Goal: Task Accomplishment & Management: Manage account settings

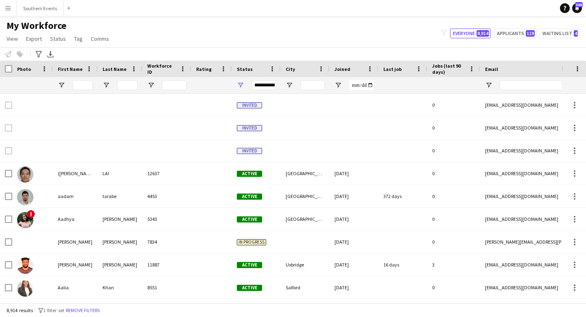
click at [7, 11] on button "Menu" at bounding box center [8, 8] width 16 height 16
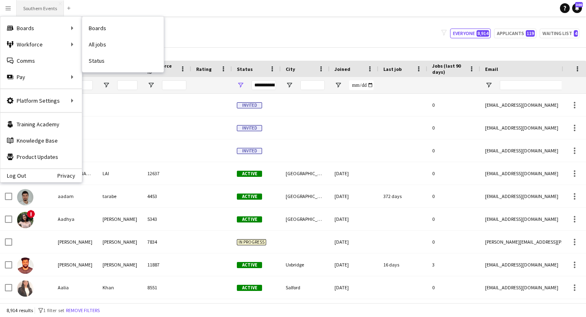
click at [32, 11] on button "Southern Events Close" at bounding box center [40, 8] width 47 height 16
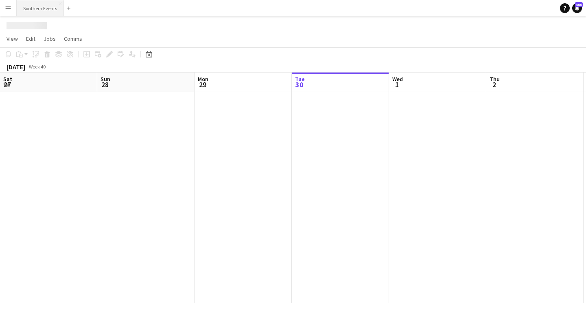
click at [48, 7] on button "Southern Events Close" at bounding box center [40, 8] width 47 height 16
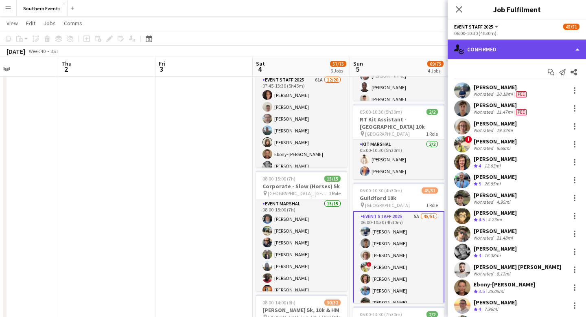
click at [574, 48] on div "single-neutral-actions-check-2 Confirmed" at bounding box center [517, 49] width 138 height 20
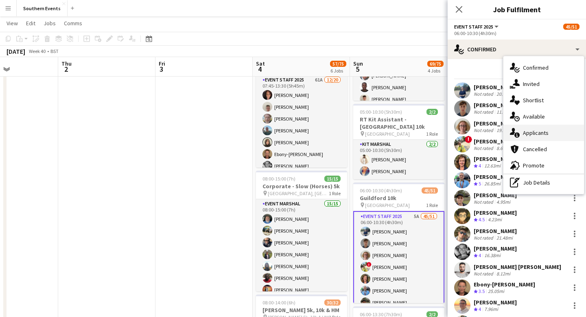
click at [556, 134] on div "single-neutral-actions-information Applicants" at bounding box center [544, 133] width 81 height 16
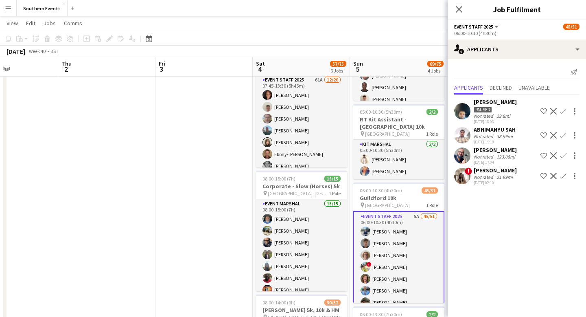
click at [565, 176] on app-icon "Confirm" at bounding box center [563, 176] width 7 height 7
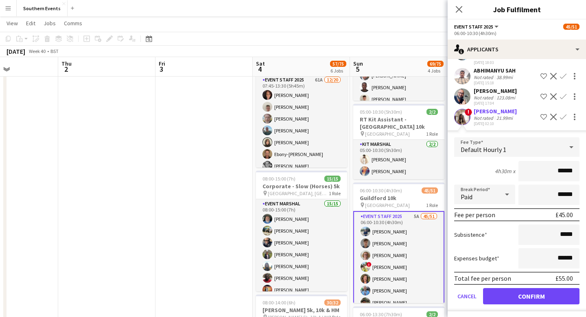
scroll to position [61, 0]
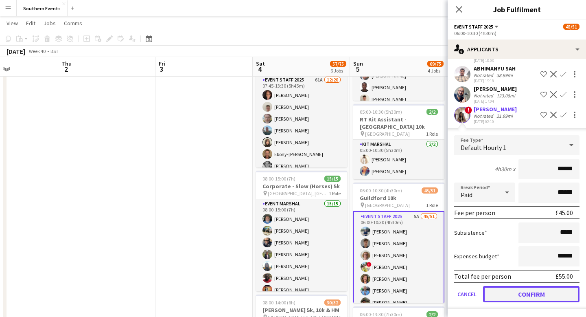
click at [535, 294] on button "Confirm" at bounding box center [531, 294] width 96 height 16
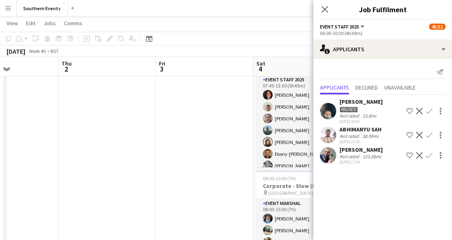
scroll to position [125, 0]
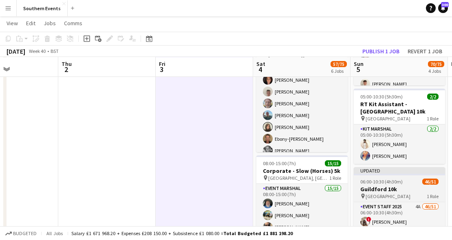
scroll to position [130, 0]
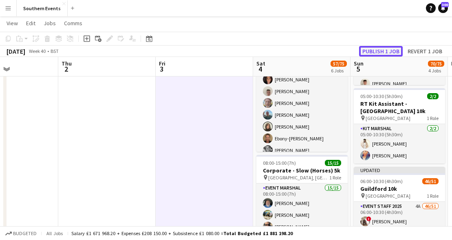
click at [380, 51] on button "Publish 1 job" at bounding box center [381, 51] width 44 height 11
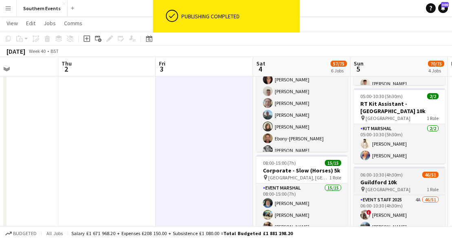
scroll to position [137, 0]
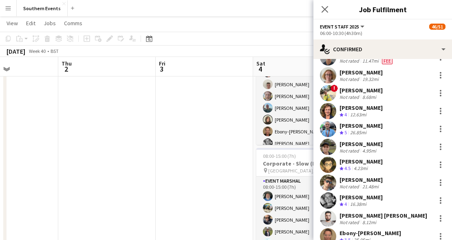
scroll to position [0, 0]
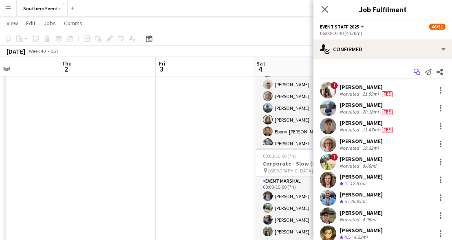
click at [417, 72] on icon "Start chat" at bounding box center [416, 72] width 7 height 7
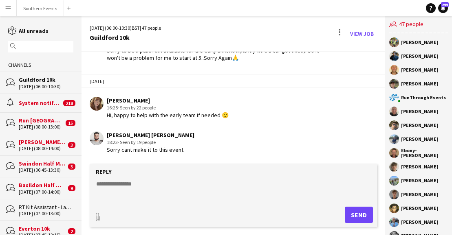
scroll to position [891, 0]
click at [424, 129] on div "[PERSON_NAME]" at bounding box center [418, 126] width 59 height 10
click at [404, 24] on div "users2 47 people" at bounding box center [418, 24] width 59 height 17
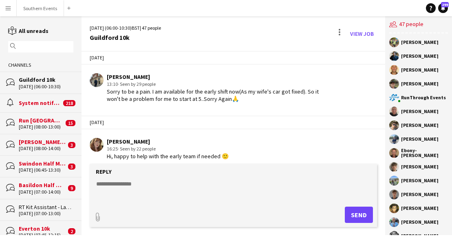
scroll to position [848, 0]
click at [368, 37] on link "View Job" at bounding box center [361, 33] width 30 height 13
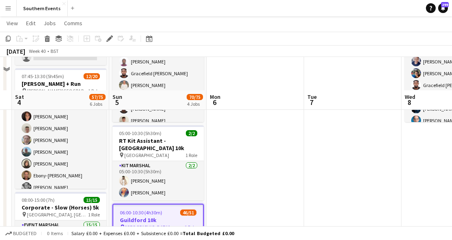
scroll to position [150, 0]
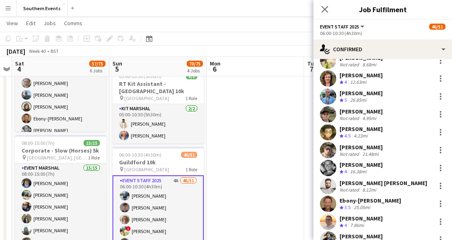
scroll to position [146, 0]
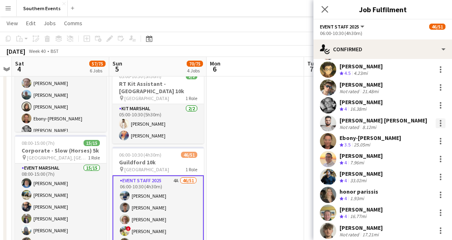
click at [443, 123] on div at bounding box center [440, 123] width 10 height 10
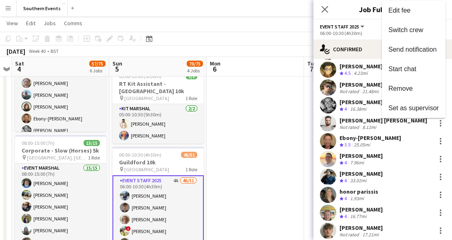
click at [386, 127] on div at bounding box center [226, 120] width 452 height 240
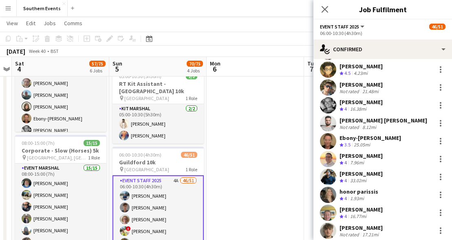
click at [386, 122] on div "[PERSON_NAME] [PERSON_NAME]" at bounding box center [383, 120] width 88 height 7
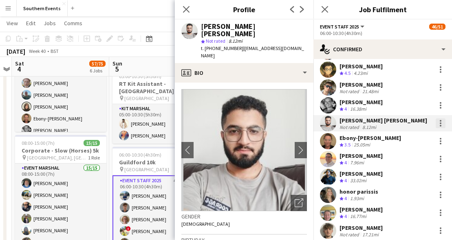
click at [439, 126] on div at bounding box center [440, 123] width 10 height 10
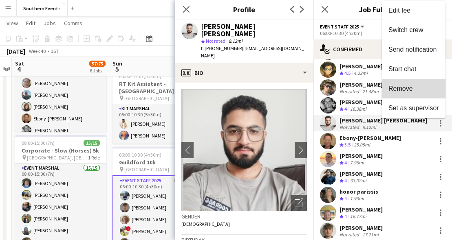
click at [420, 88] on span "Remove" at bounding box center [413, 88] width 50 height 7
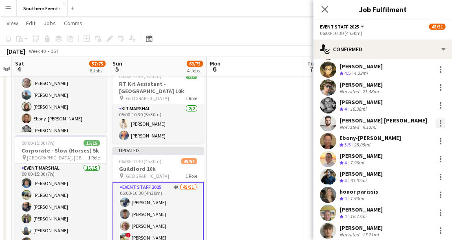
click at [442, 123] on div at bounding box center [440, 123] width 10 height 10
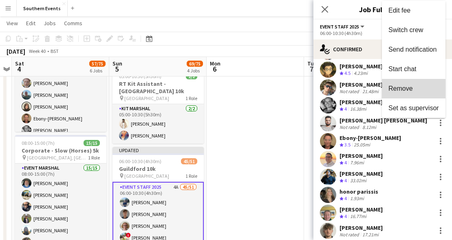
click at [420, 92] on span "Remove" at bounding box center [413, 88] width 50 height 7
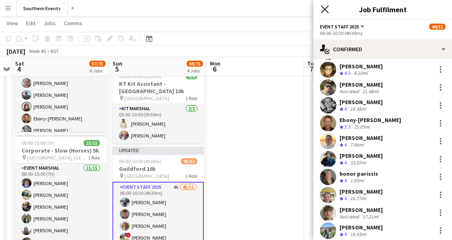
click at [327, 11] on icon "Close pop-in" at bounding box center [324, 9] width 8 height 8
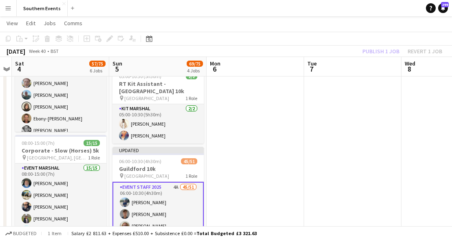
click at [375, 50] on div "Publish 1 job Revert 1 job" at bounding box center [401, 51] width 99 height 11
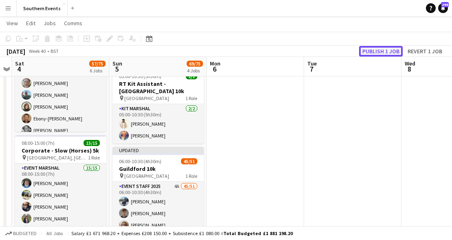
click at [379, 51] on button "Publish 1 job" at bounding box center [381, 51] width 44 height 11
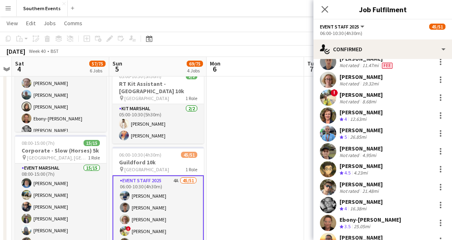
scroll to position [0, 0]
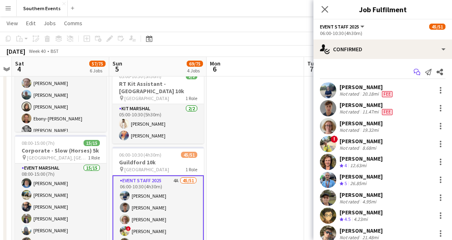
click at [415, 73] on icon at bounding box center [415, 71] width 5 height 4
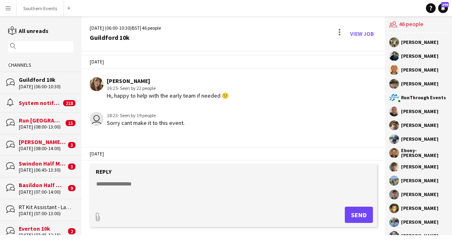
scroll to position [932, 0]
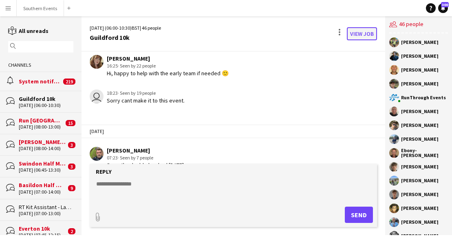
click at [366, 37] on link "View Job" at bounding box center [361, 33] width 30 height 13
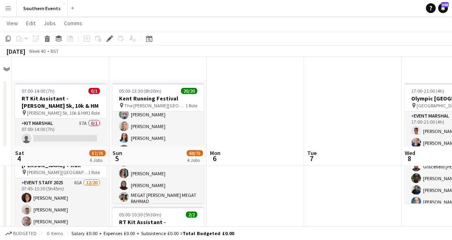
scroll to position [101, 0]
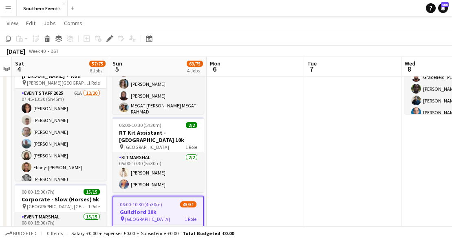
click at [176, 216] on div "pin [STREET_ADDRESS] Role" at bounding box center [158, 219] width 90 height 7
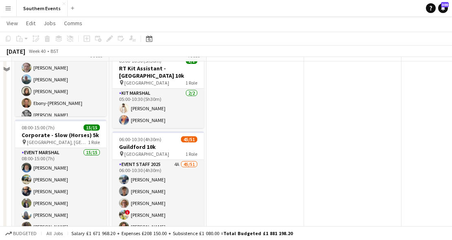
scroll to position [166, 0]
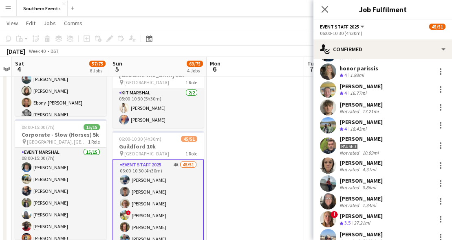
scroll to position [252, 0]
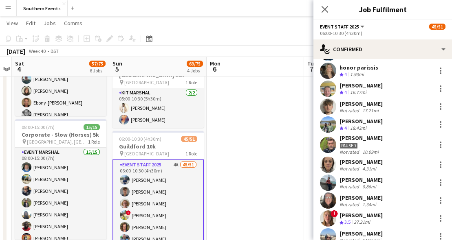
click at [405, 143] on div "[PERSON_NAME] Paused Not rated 10.09mi" at bounding box center [382, 144] width 138 height 21
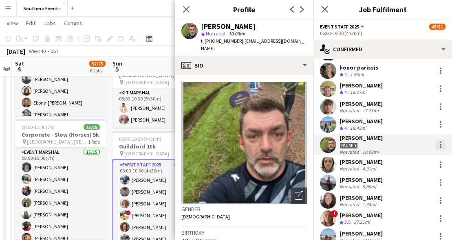
click at [440, 145] on div at bounding box center [440, 145] width 2 height 2
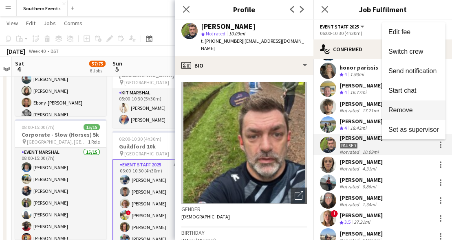
click at [421, 114] on button "Remove" at bounding box center [414, 111] width 64 height 20
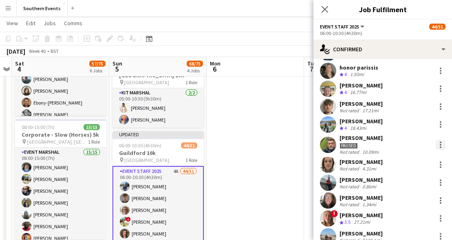
click at [441, 146] on div at bounding box center [440, 145] width 10 height 10
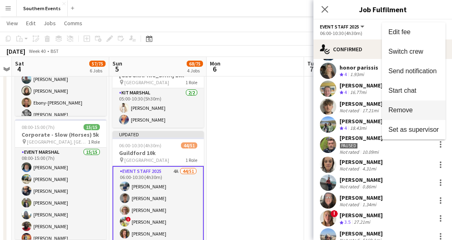
click at [419, 110] on span "Remove" at bounding box center [413, 110] width 50 height 7
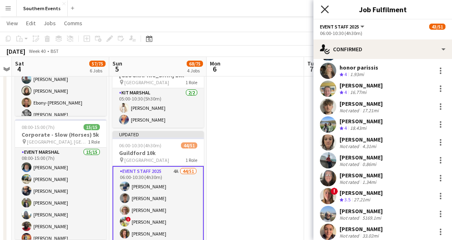
click at [325, 8] on icon at bounding box center [324, 9] width 8 height 8
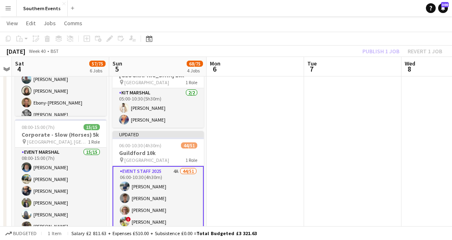
click at [386, 52] on div "Publish 1 job Revert 1 job" at bounding box center [401, 51] width 99 height 11
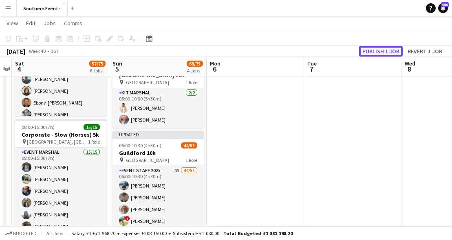
click at [376, 52] on button "Publish 1 job" at bounding box center [381, 51] width 44 height 11
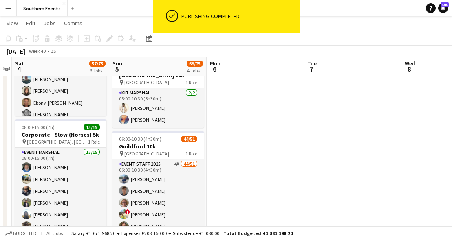
scroll to position [178, 0]
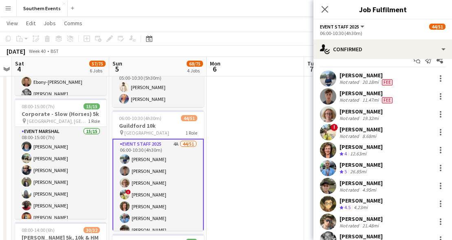
scroll to position [0, 0]
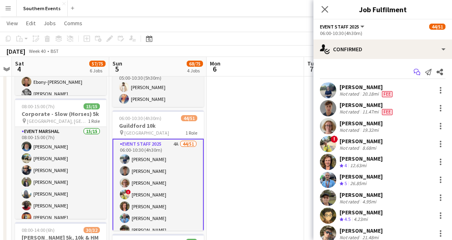
click at [414, 72] on icon "Start chat" at bounding box center [416, 72] width 7 height 7
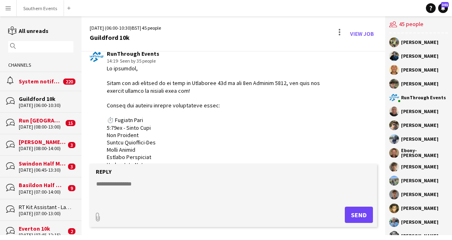
scroll to position [35, 0]
